Goal: Find specific page/section: Find specific page/section

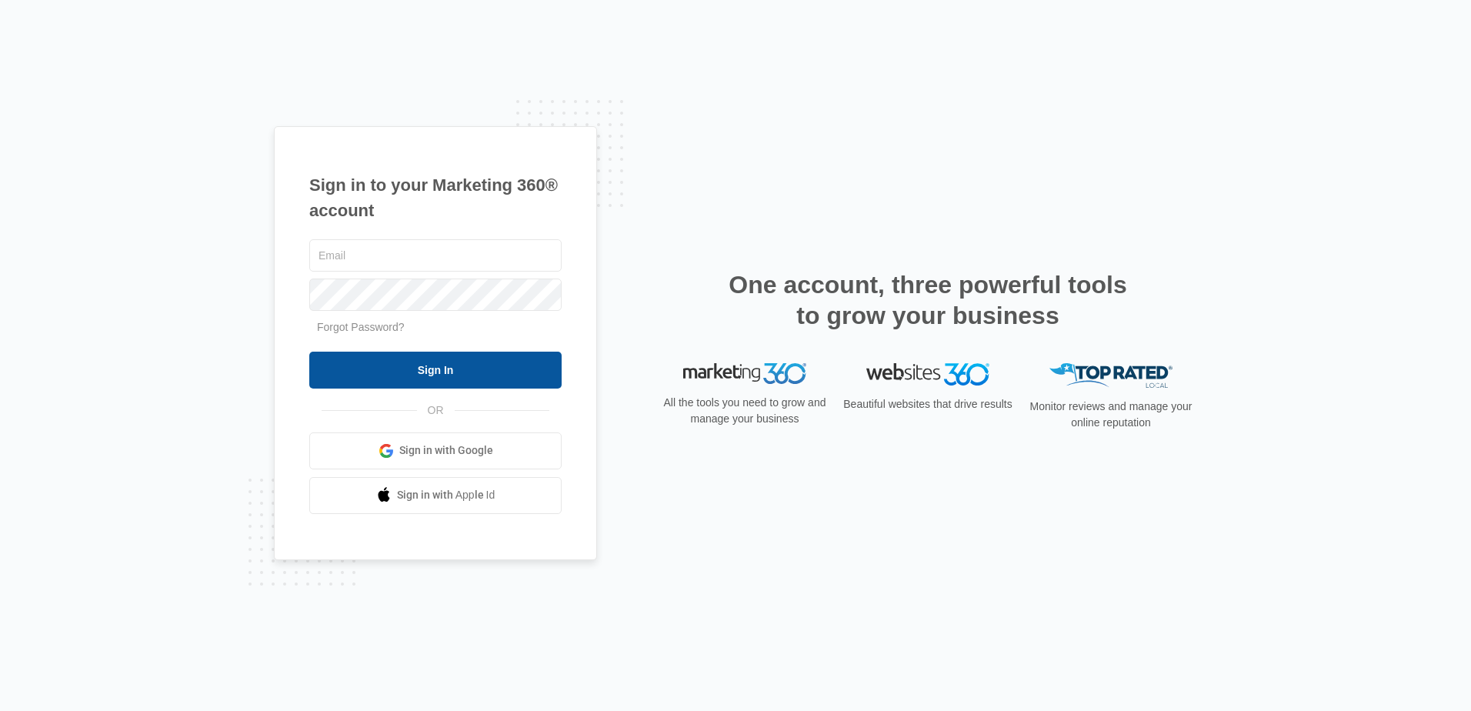
type input "[EMAIL_ADDRESS][DOMAIN_NAME]"
click at [445, 370] on input "Sign In" at bounding box center [435, 370] width 252 height 37
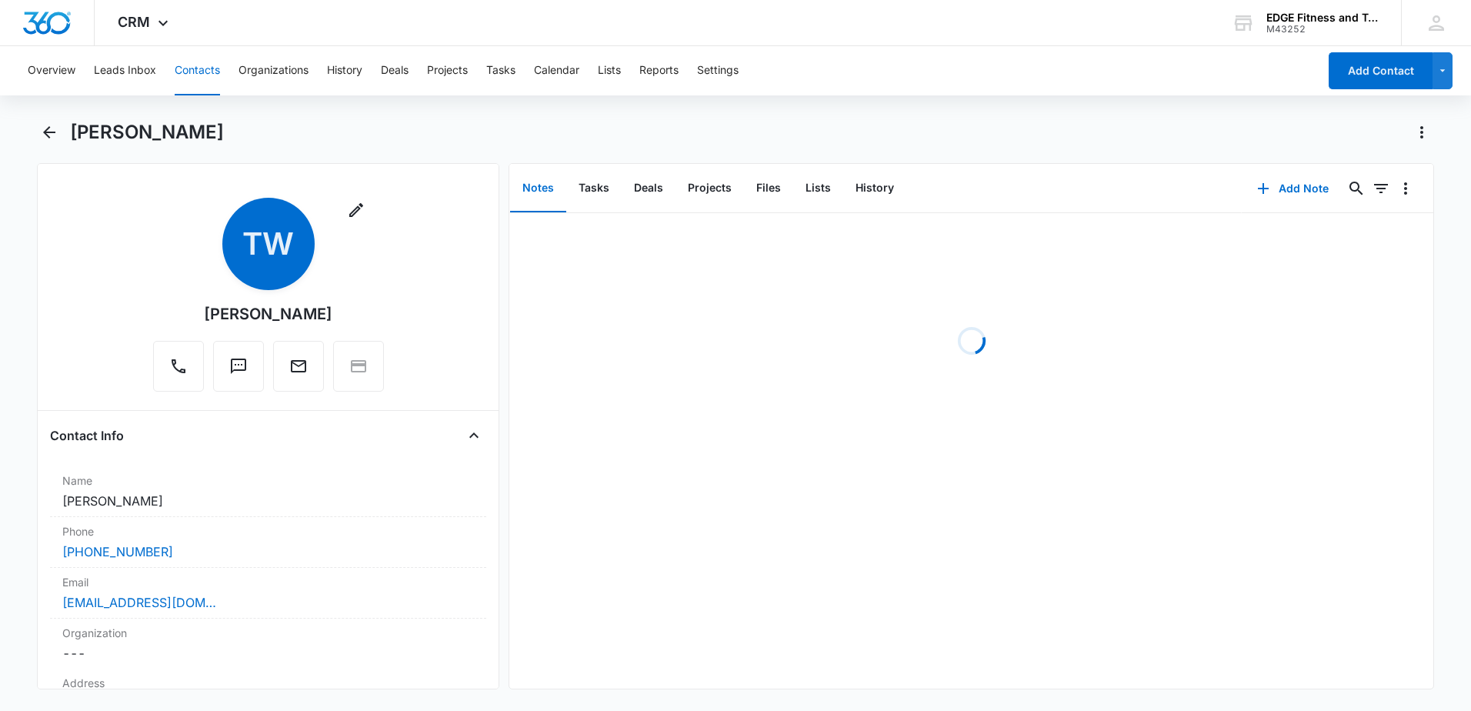
click at [205, 76] on button "Contacts" at bounding box center [197, 70] width 45 height 49
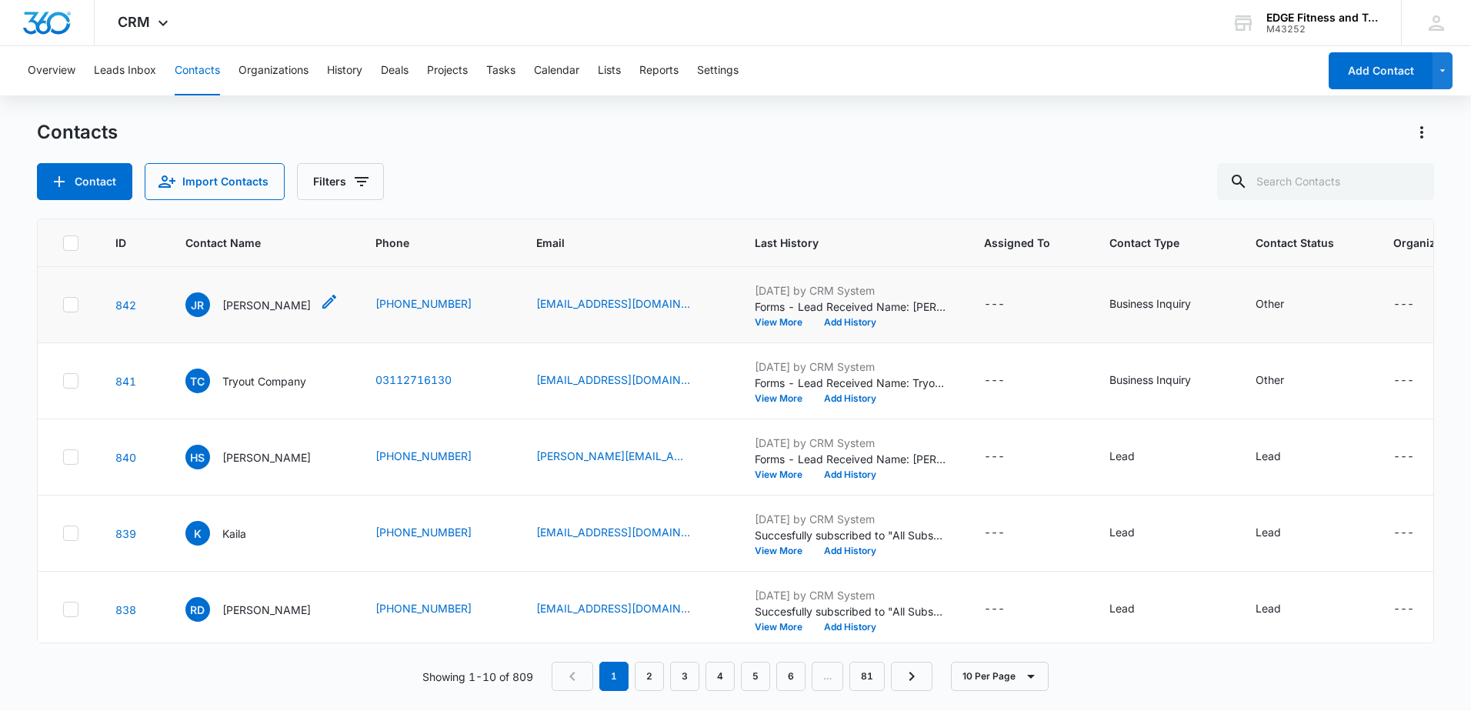
click at [284, 315] on div "JR [PERSON_NAME]" at bounding box center [247, 304] width 125 height 25
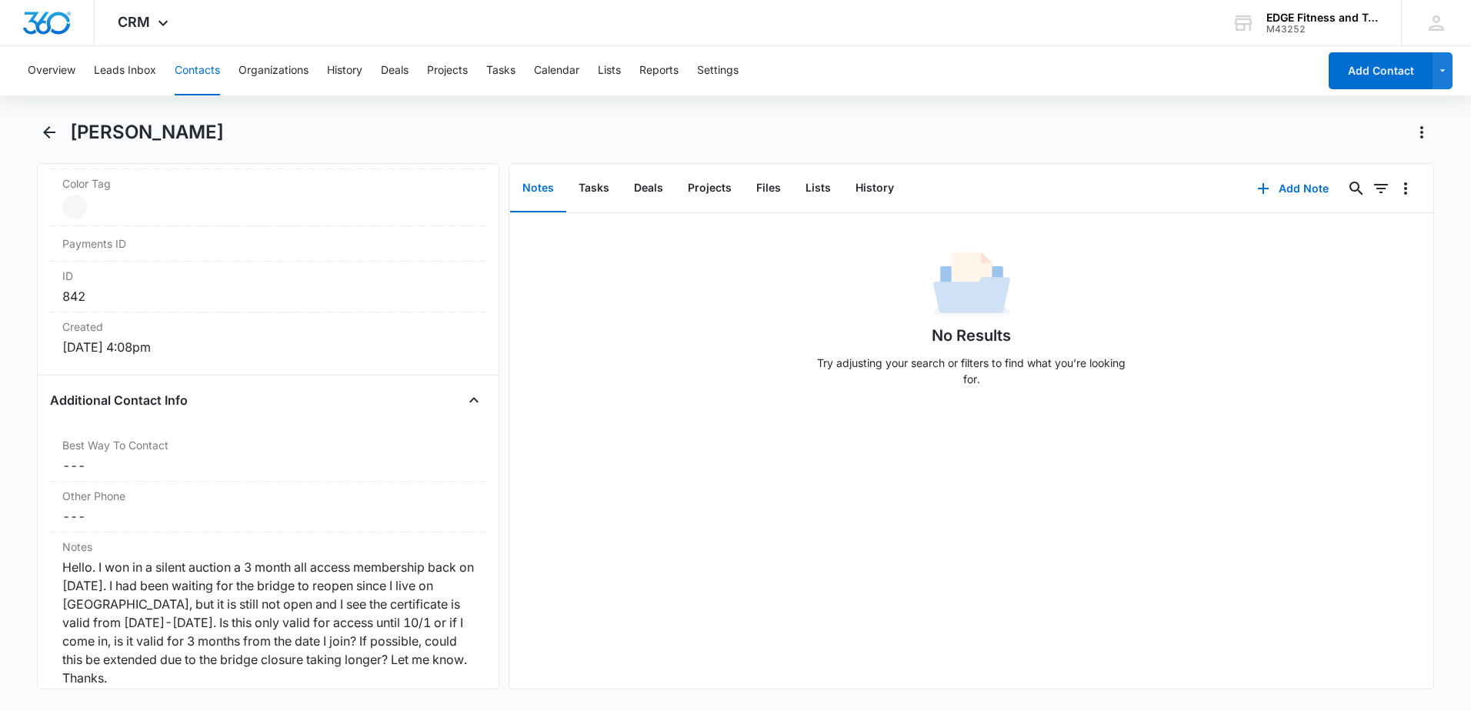
scroll to position [615, 0]
